Goal: Find contact information: Obtain details needed to contact an individual or organization

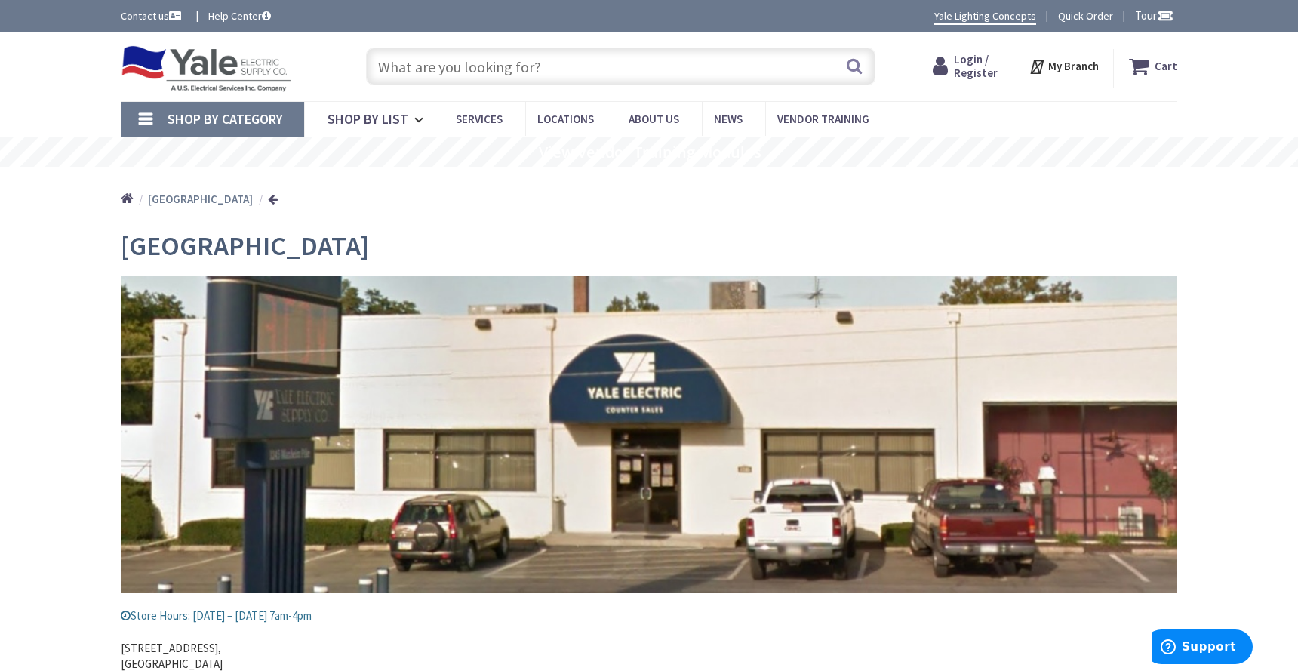
click at [462, 74] on input "text" at bounding box center [621, 67] width 510 height 38
type input "b"
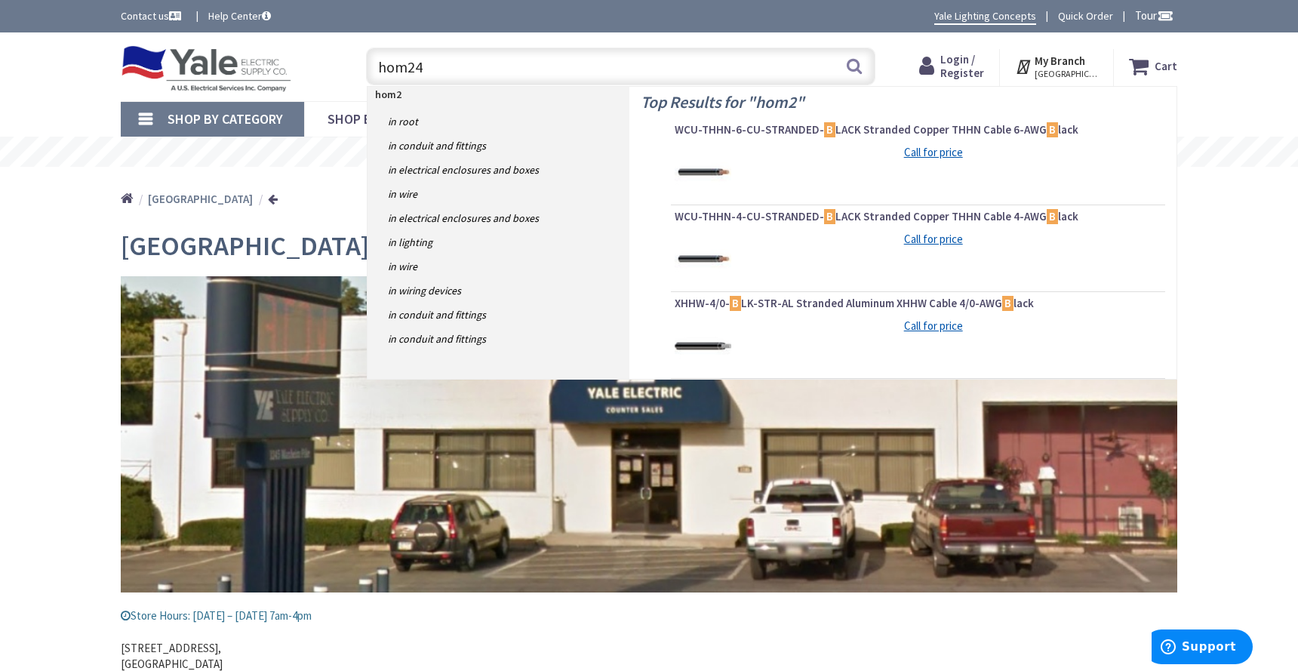
type input "hom240"
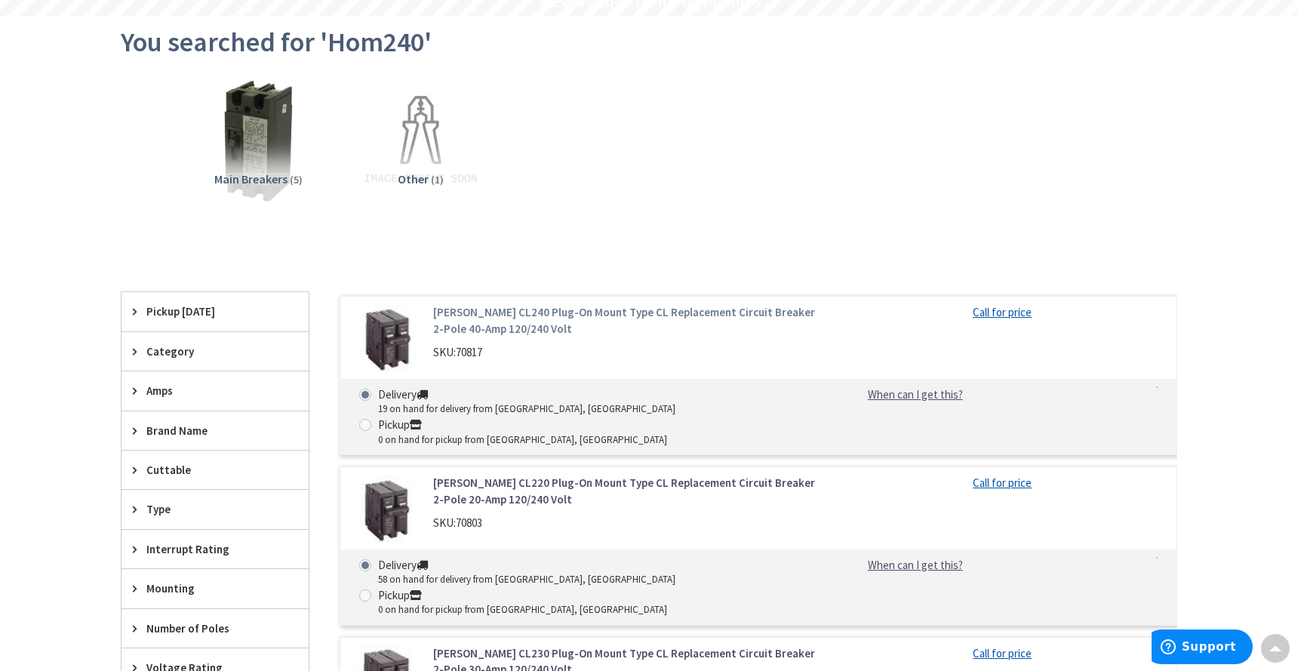
scroll to position [226, 0]
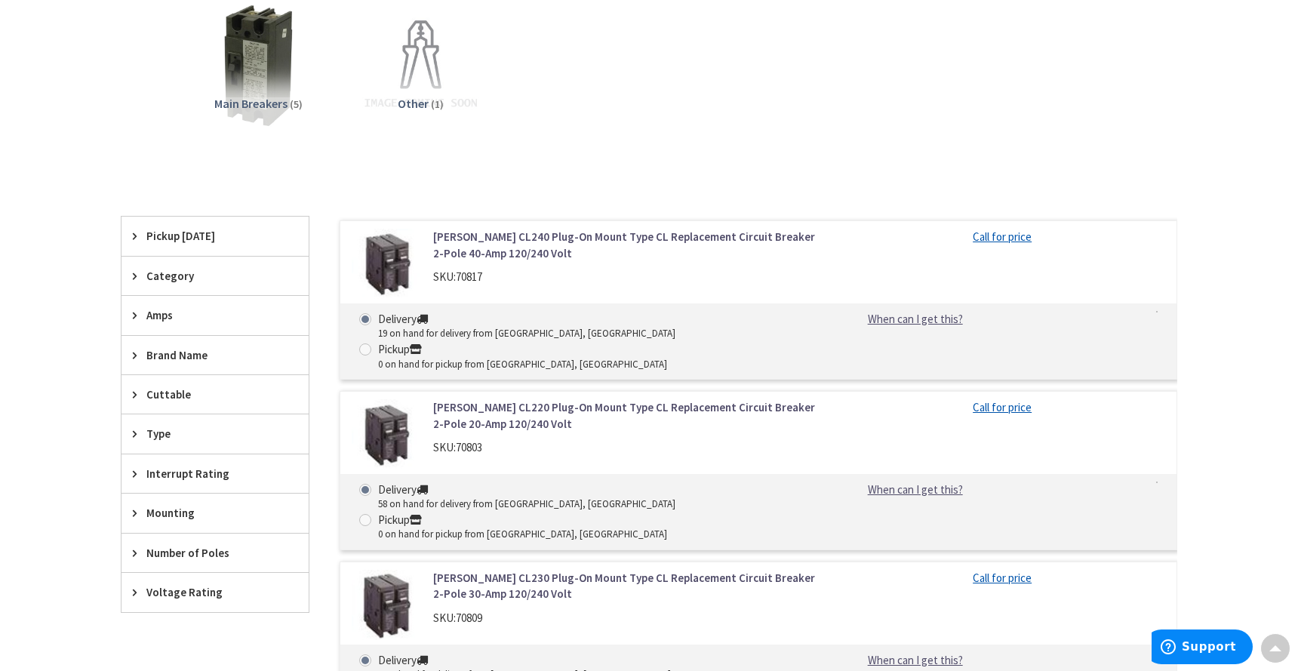
click at [457, 249] on link "[PERSON_NAME] CL240 Plug-On Mount Type CL Replacement Circuit Breaker 2-Pole 40…" at bounding box center [625, 245] width 384 height 32
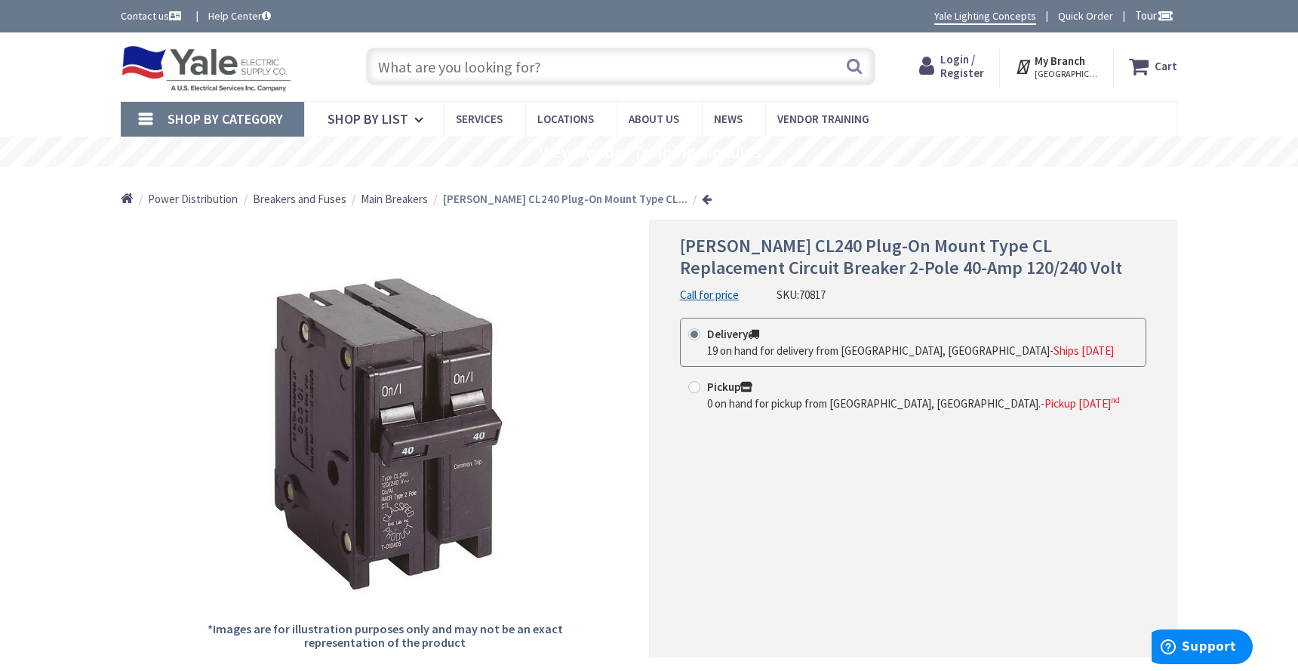
click at [1035, 67] on icon at bounding box center [1025, 66] width 20 height 27
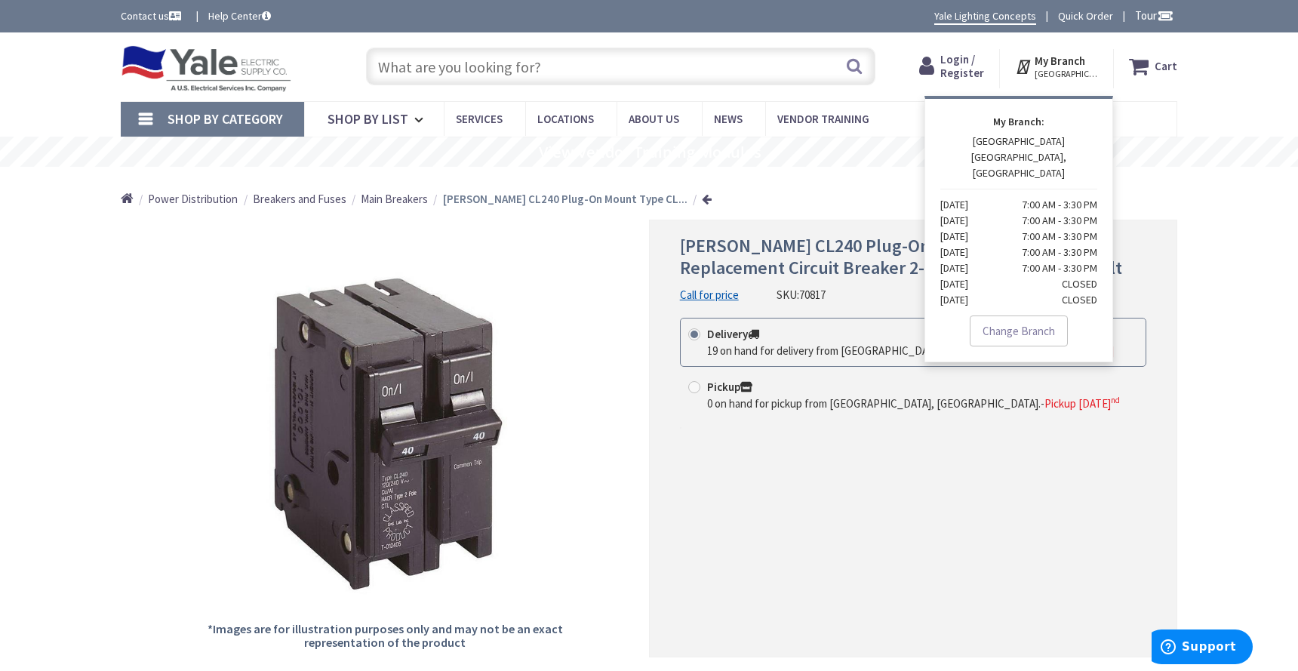
click at [1062, 61] on strong "My Branch" at bounding box center [1060, 61] width 51 height 14
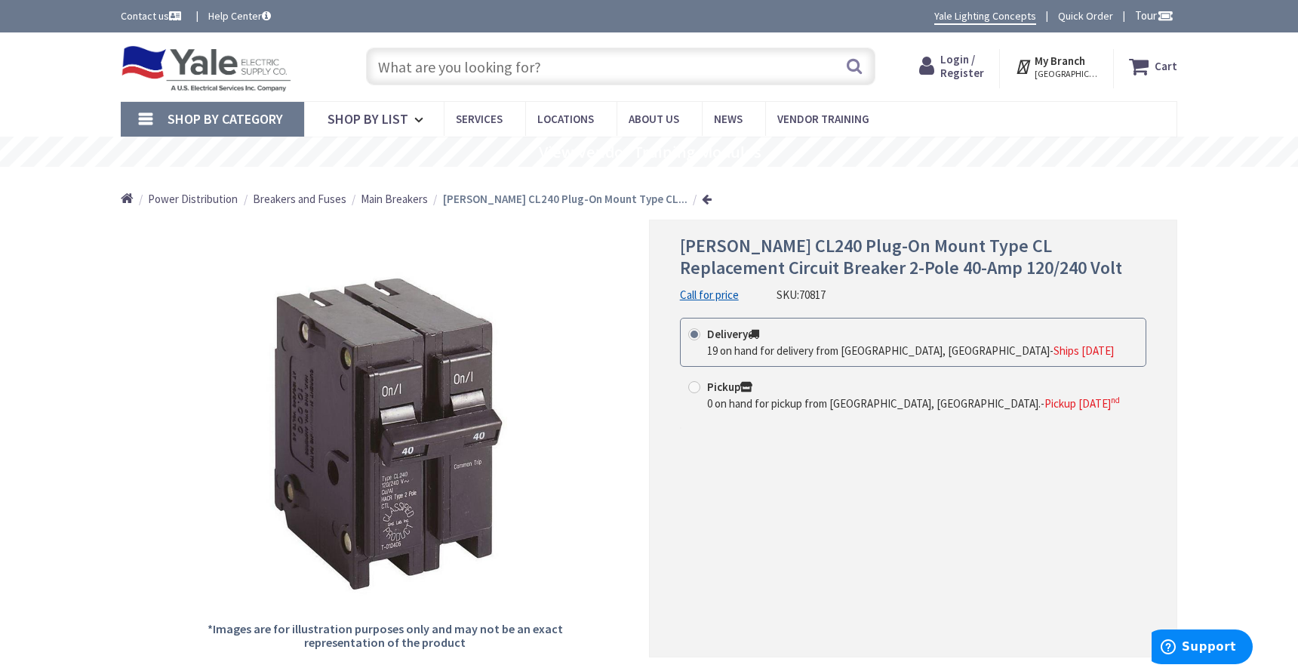
click at [1073, 58] on strong "My Branch" at bounding box center [1060, 61] width 51 height 14
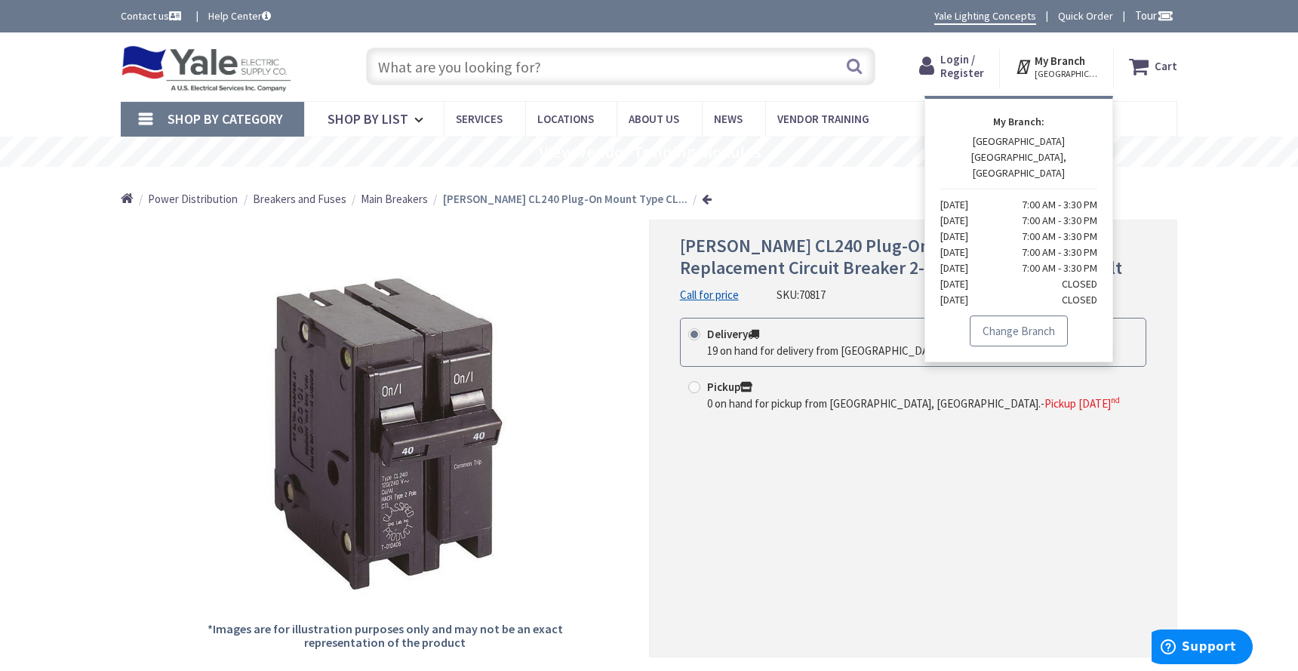
click at [1028, 316] on link "Change Branch" at bounding box center [1019, 332] width 98 height 32
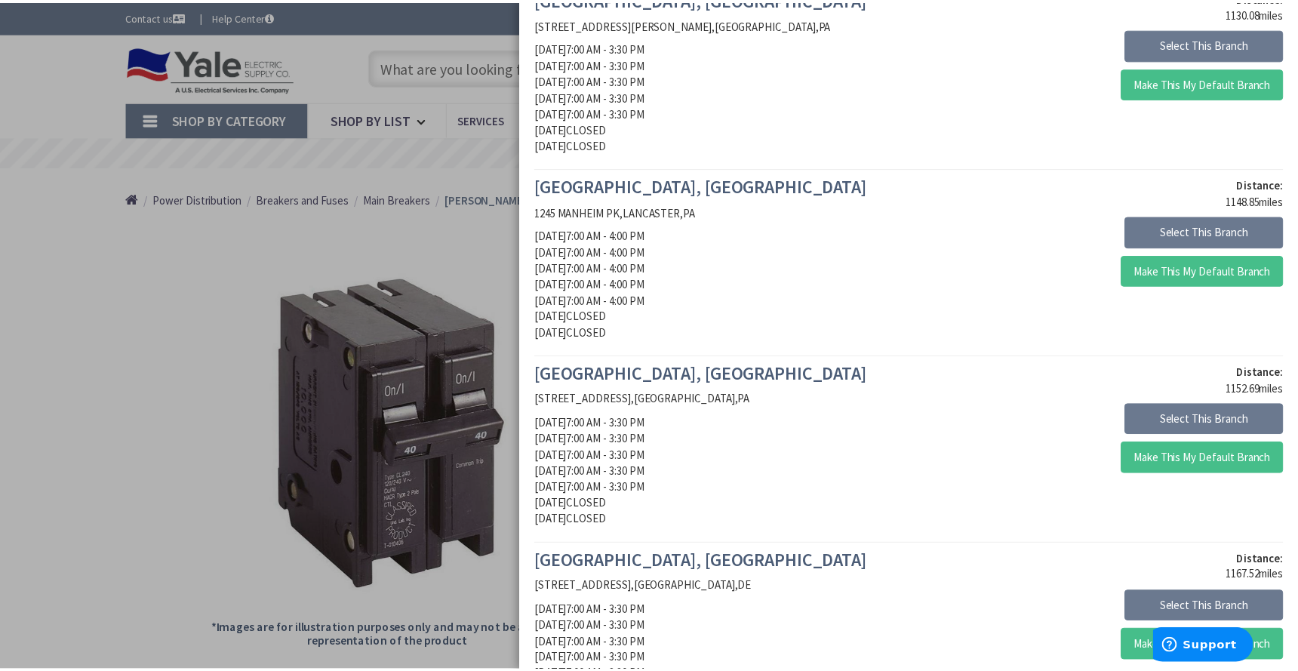
scroll to position [528, 0]
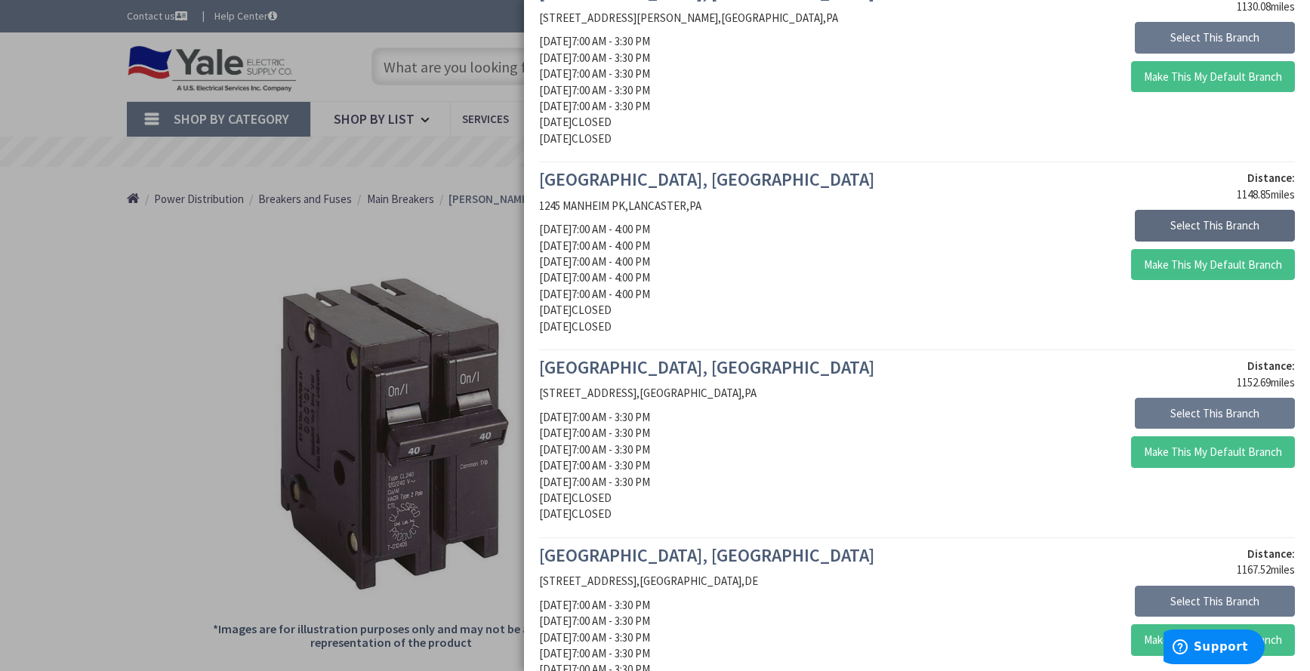
click at [1171, 228] on button "Select This Branch" at bounding box center [1215, 226] width 160 height 32
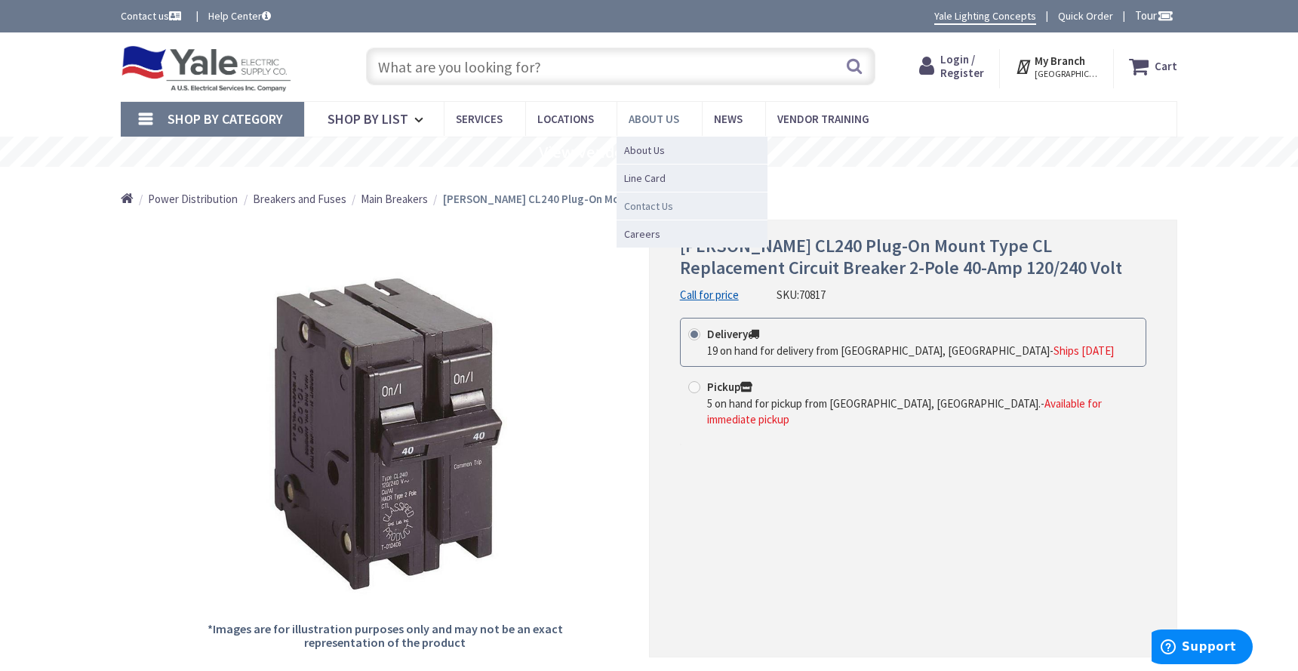
click at [648, 210] on span "Contact Us" at bounding box center [648, 206] width 49 height 15
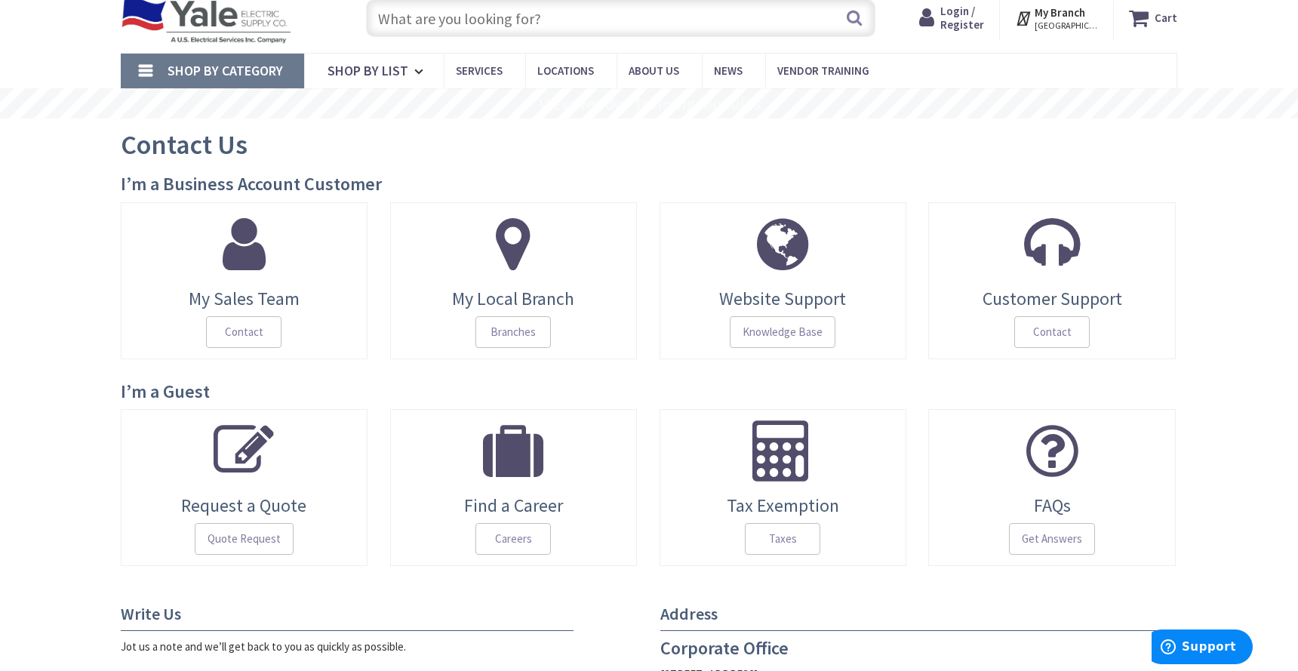
scroll to position [75, 0]
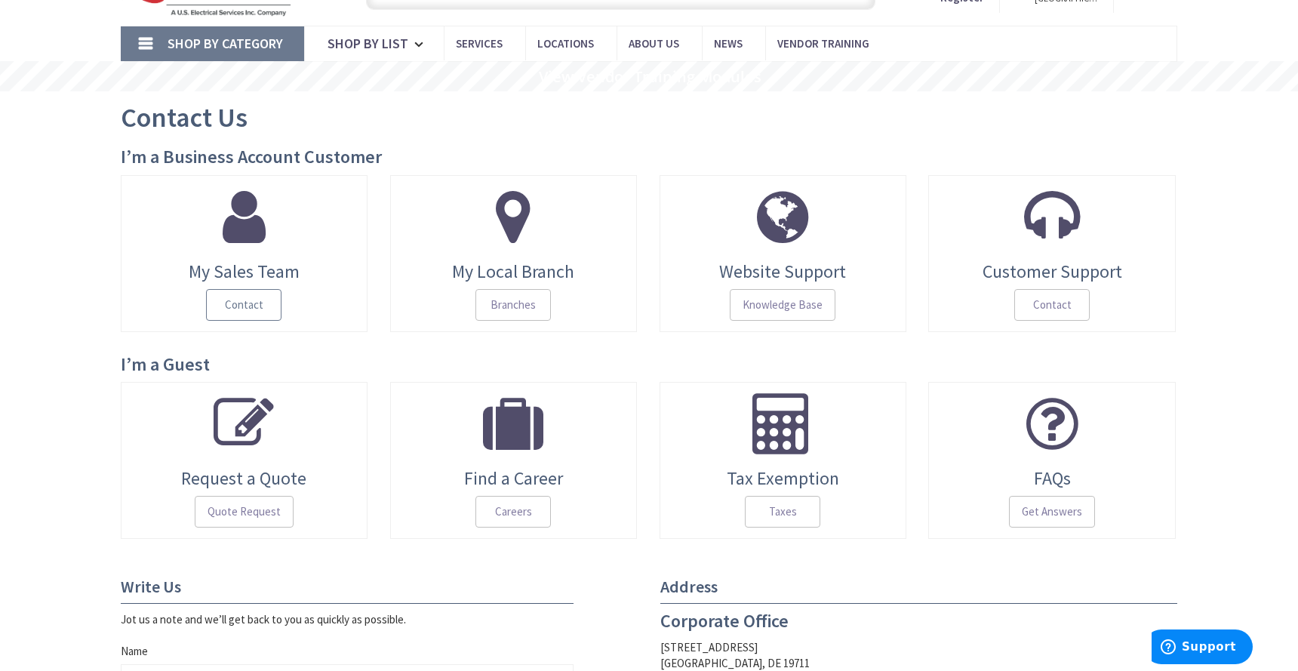
click at [253, 308] on span "Contact" at bounding box center [243, 305] width 75 height 32
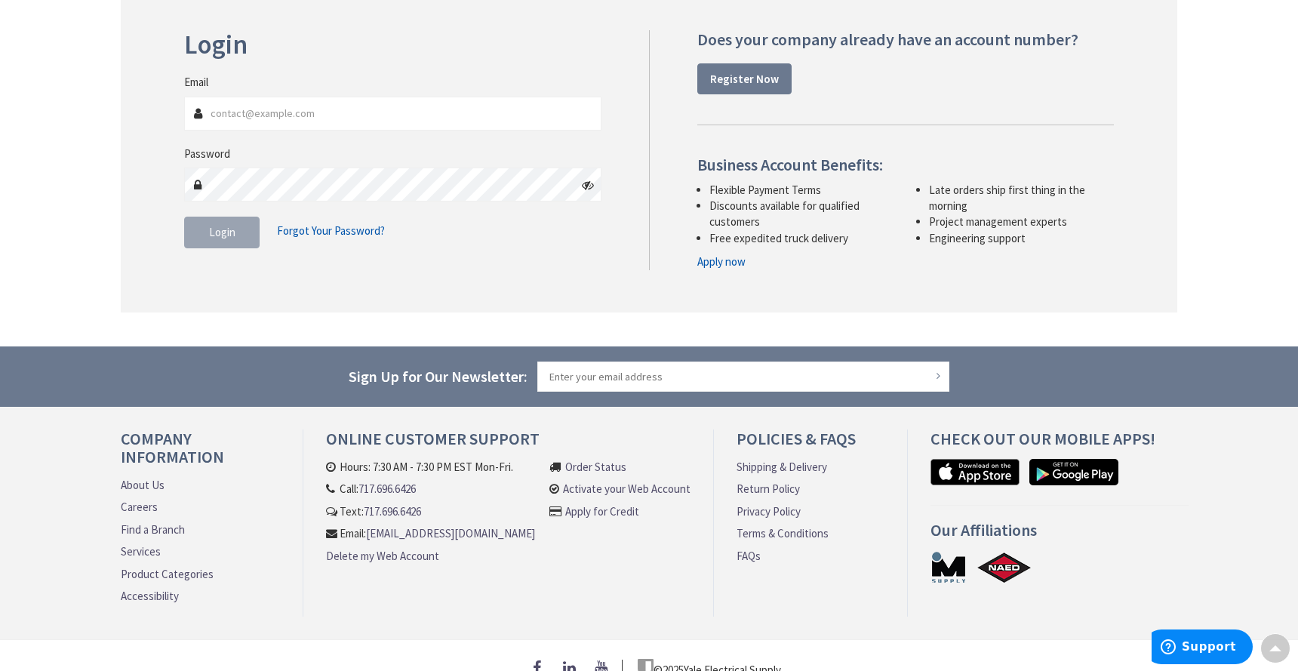
scroll to position [226, 0]
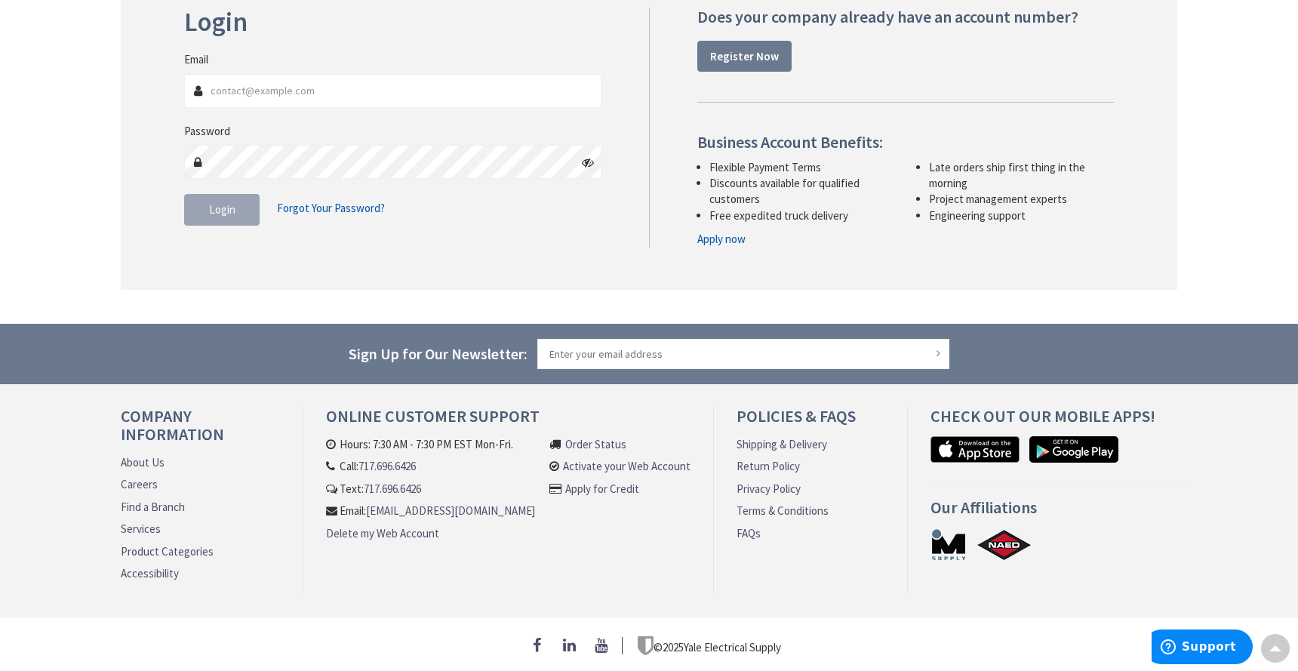
click at [470, 519] on link "[EMAIL_ADDRESS][DOMAIN_NAME]" at bounding box center [450, 511] width 169 height 16
